Goal: Information Seeking & Learning: Learn about a topic

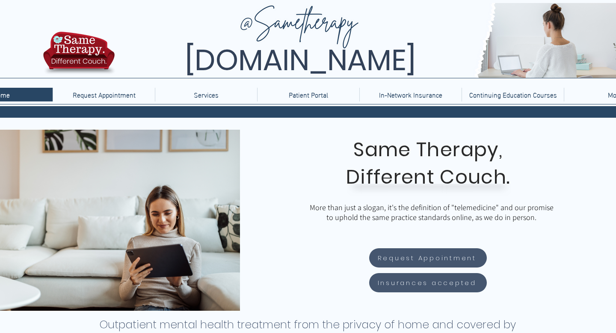
scroll to position [0, 908]
click at [215, 100] on p "Services" at bounding box center [206, 95] width 33 height 14
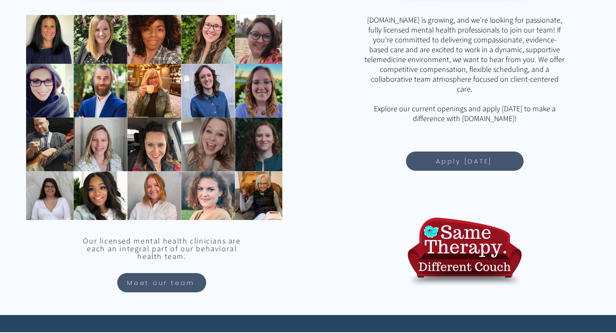
scroll to position [708, 0]
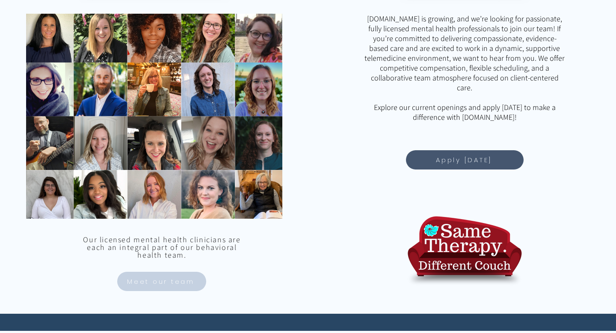
click at [146, 279] on span "Meet our team" at bounding box center [161, 281] width 68 height 10
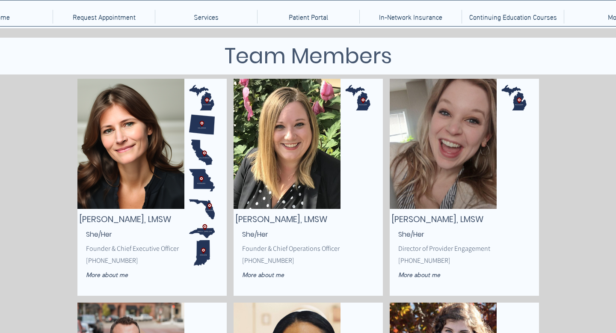
scroll to position [85, 0]
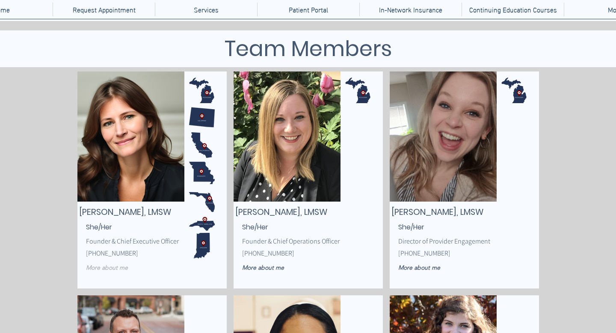
click at [113, 268] on span "More about me" at bounding box center [107, 268] width 42 height 8
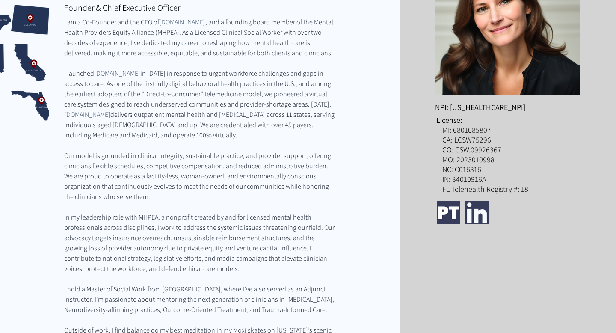
scroll to position [398, 0]
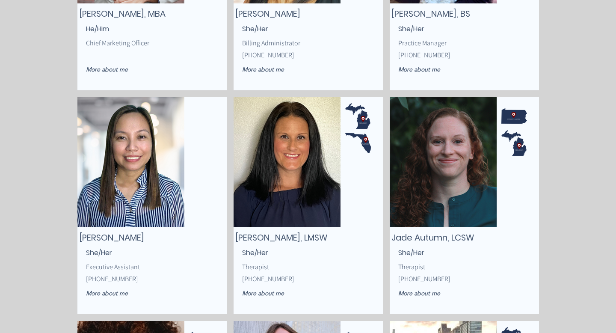
scroll to position [511, 0]
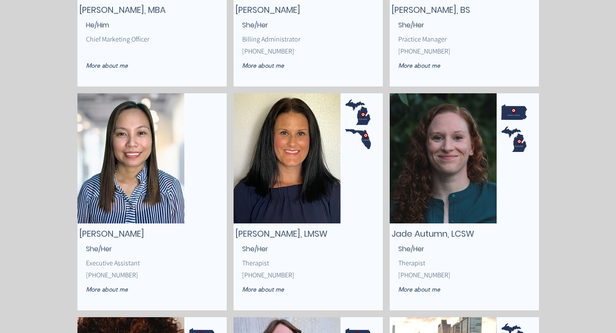
click at [110, 286] on div "main content" at bounding box center [151, 201] width 149 height 217
click at [111, 286] on span "More about me" at bounding box center [107, 289] width 42 height 8
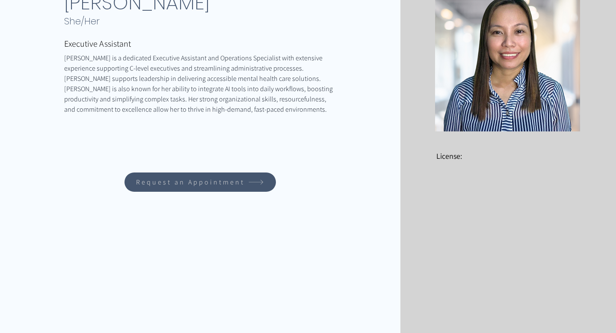
scroll to position [141, 0]
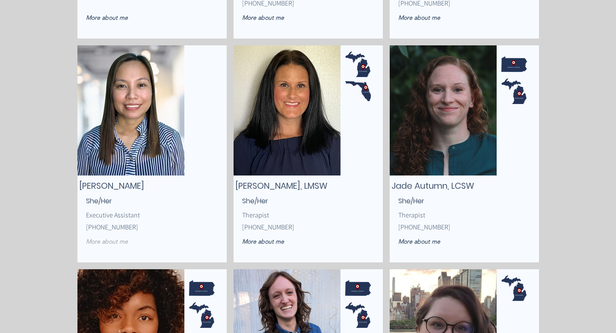
scroll to position [559, 0]
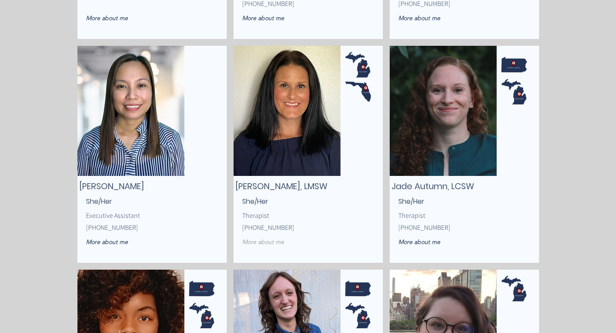
click at [270, 241] on span "More about me" at bounding box center [263, 242] width 42 height 8
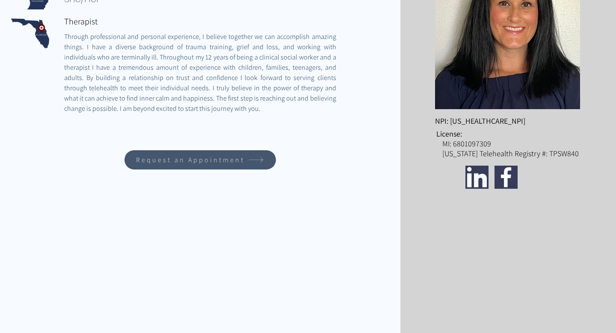
scroll to position [186, 0]
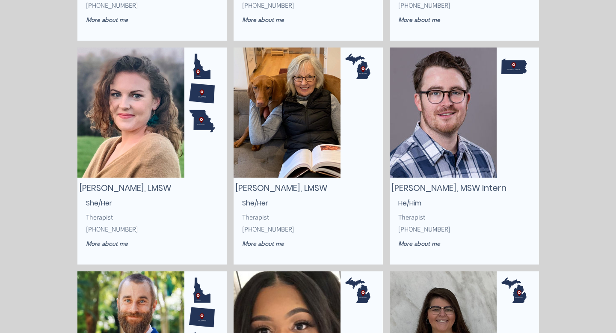
scroll to position [1453, 0]
click at [258, 243] on span "More about me" at bounding box center [263, 243] width 42 height 8
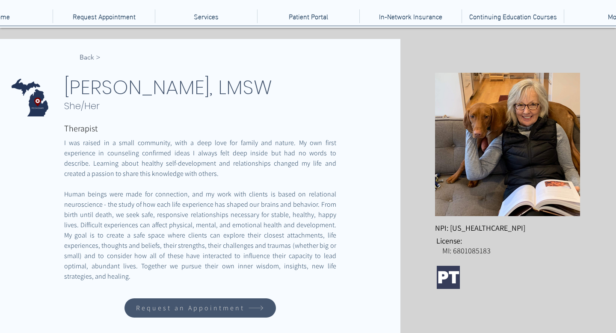
scroll to position [80, 0]
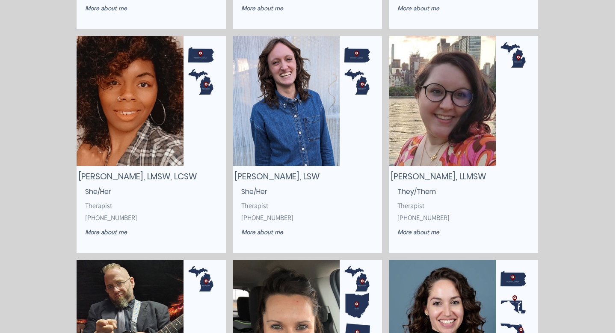
scroll to position [791, 1]
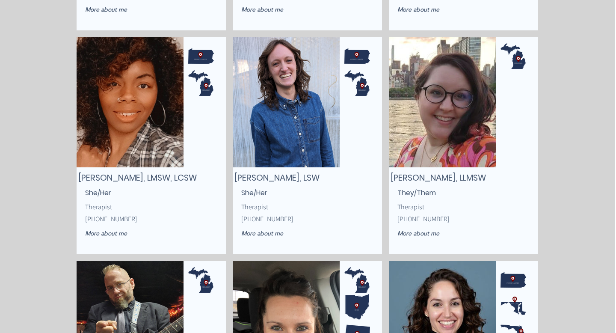
click at [343, 173] on span "[PERSON_NAME], LLMSW" at bounding box center [438, 178] width 95 height 12
click at [343, 139] on img "main content" at bounding box center [442, 102] width 107 height 130
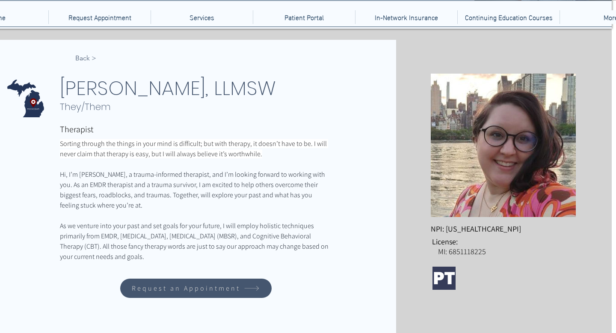
scroll to position [77, 0]
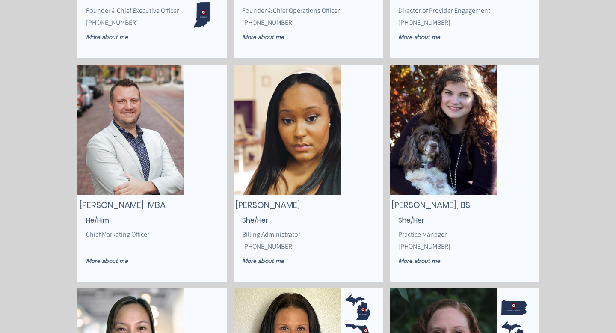
scroll to position [315, 0]
click at [343, 202] on span "[PERSON_NAME], BS" at bounding box center [431, 205] width 79 height 12
click at [343, 213] on div "main content" at bounding box center [464, 173] width 149 height 217
click at [343, 112] on img "main content" at bounding box center [443, 130] width 107 height 130
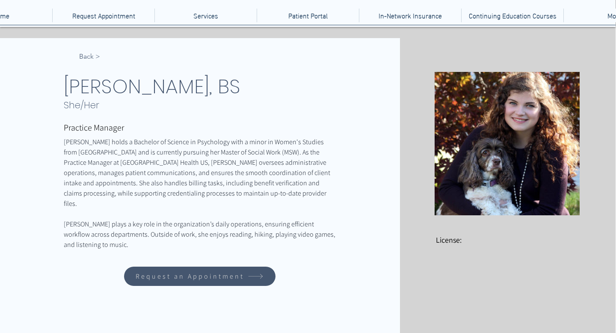
scroll to position [79, 0]
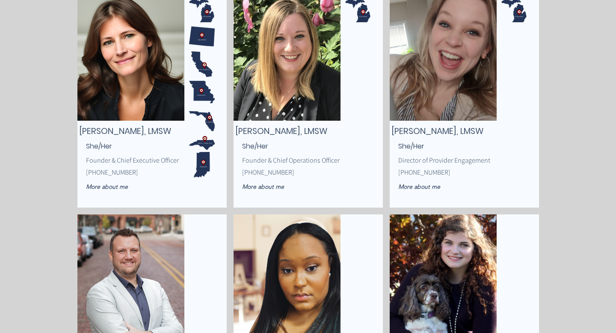
scroll to position [166, 0]
click at [108, 190] on link "More about me" at bounding box center [118, 186] width 65 height 15
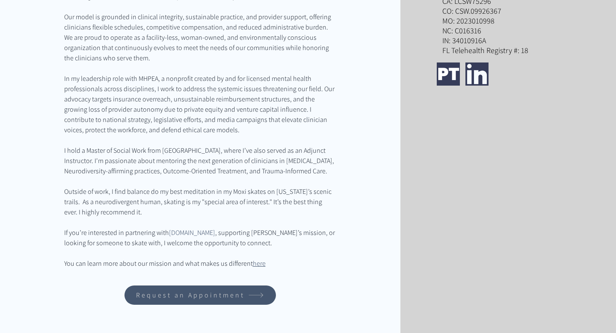
scroll to position [347, 0]
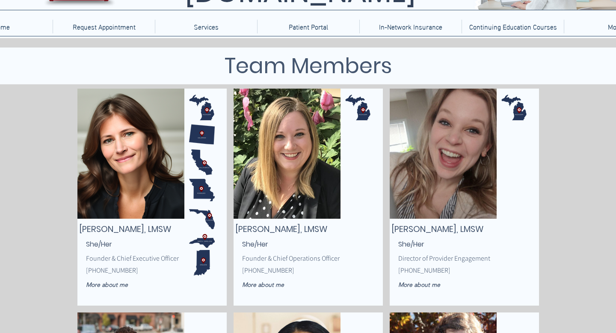
scroll to position [67, 0]
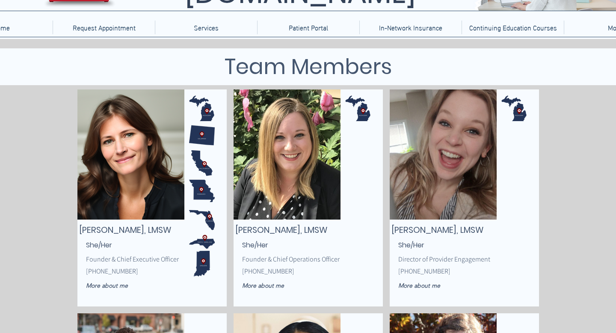
click at [296, 194] on img "main content" at bounding box center [287, 154] width 107 height 130
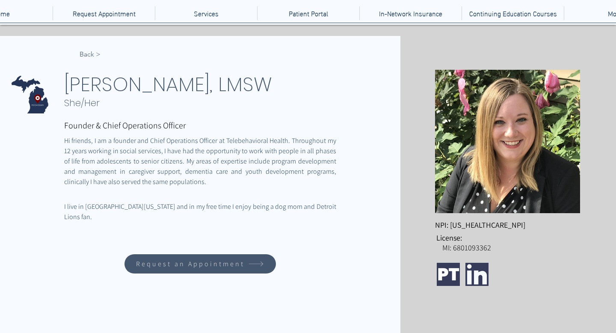
scroll to position [104, 0]
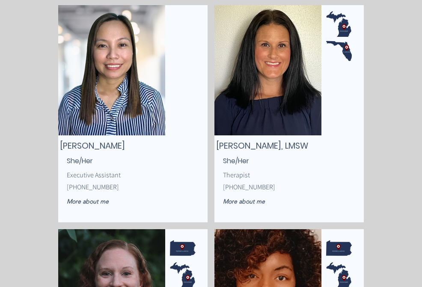
scroll to position [835, 0]
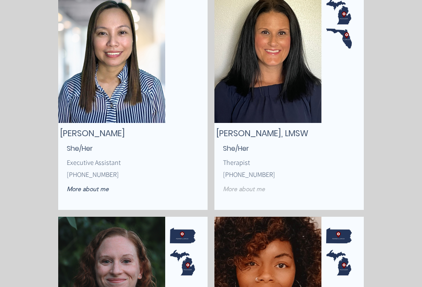
click at [255, 189] on span "More about me" at bounding box center [244, 189] width 42 height 8
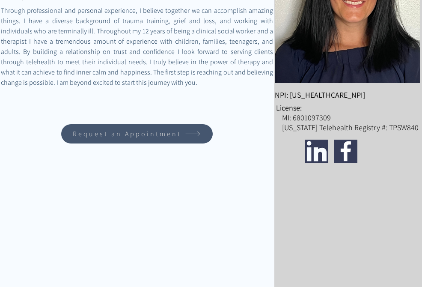
scroll to position [82, 0]
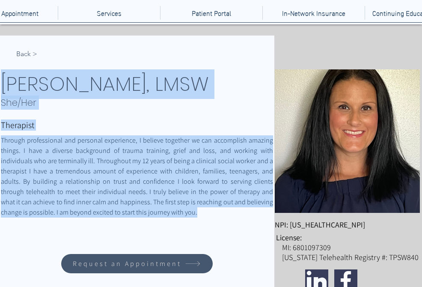
drag, startPoint x: 4, startPoint y: 85, endPoint x: 183, endPoint y: 216, distance: 221.7
copy div "[PERSON_NAME], LMSW She/Her Therapist Through professional and personal experie…"
click at [21, 51] on span "< Back" at bounding box center [26, 53] width 21 height 9
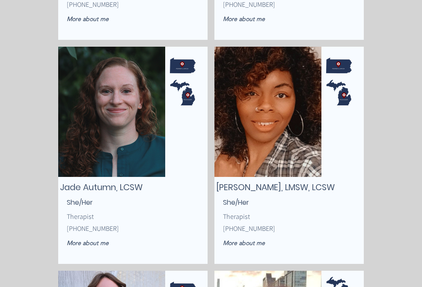
scroll to position [1015, 0]
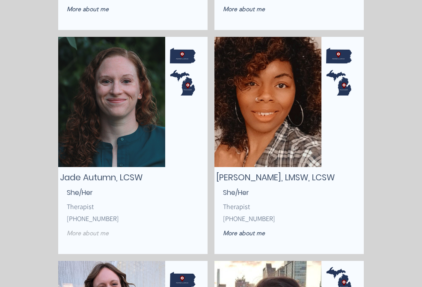
click at [100, 235] on span "More about me" at bounding box center [88, 233] width 42 height 8
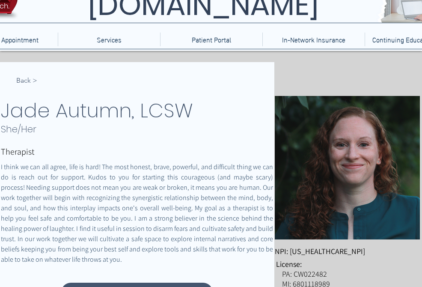
scroll to position [62, 0]
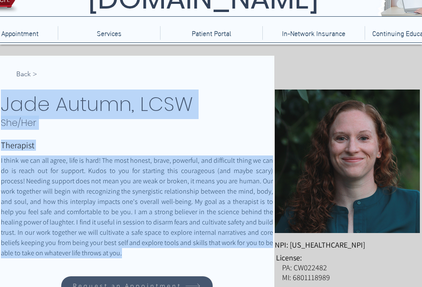
drag, startPoint x: 5, startPoint y: 105, endPoint x: 90, endPoint y: 249, distance: 167.1
copy div "[PERSON_NAME], LCSW She/Her Therapist I think we can all agree, life is hard! T…"
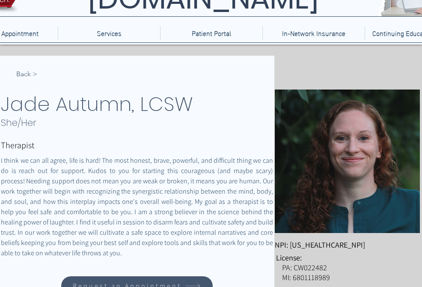
click at [27, 77] on span "< Back" at bounding box center [26, 73] width 21 height 9
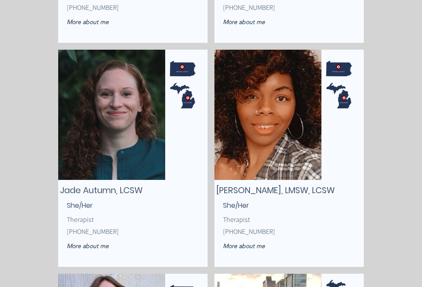
scroll to position [1059, 0]
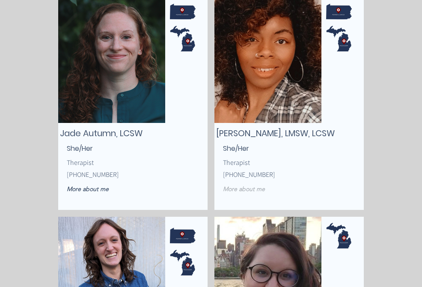
click at [239, 184] on link "More about me" at bounding box center [255, 188] width 65 height 15
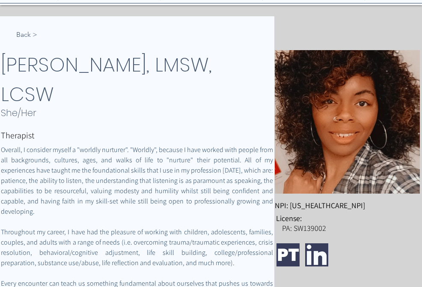
scroll to position [131, 0]
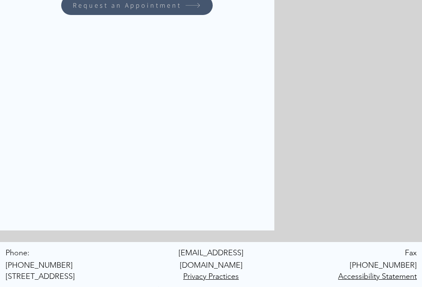
drag, startPoint x: 3, startPoint y: 31, endPoint x: 159, endPoint y: 54, distance: 157.4
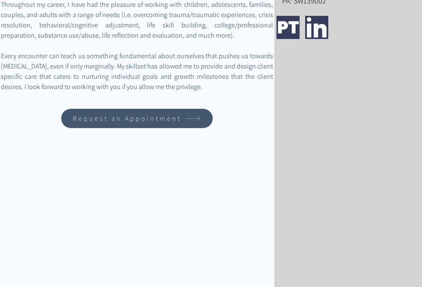
scroll to position [323, 0]
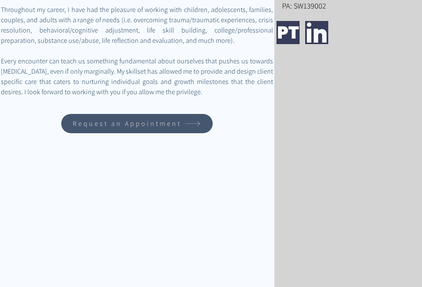
click at [180, 80] on span "Every encounter can teach us something fundamental about ourselves that pushes …" at bounding box center [137, 76] width 272 height 41
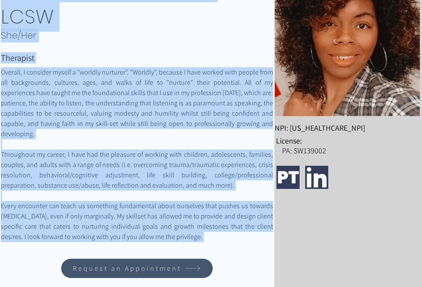
scroll to position [0, 0]
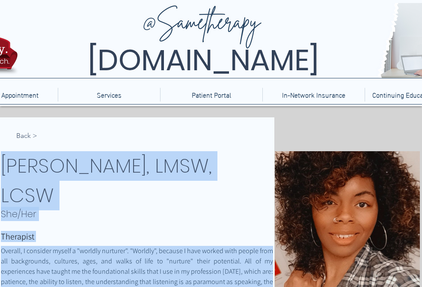
drag, startPoint x: 180, startPoint y: 80, endPoint x: 20, endPoint y: 166, distance: 182.1
copy div "[PERSON_NAME], LMSW, LCSW She/Her Therapist Overall, I consider myself a "world…"
